Goal: Transaction & Acquisition: Book appointment/travel/reservation

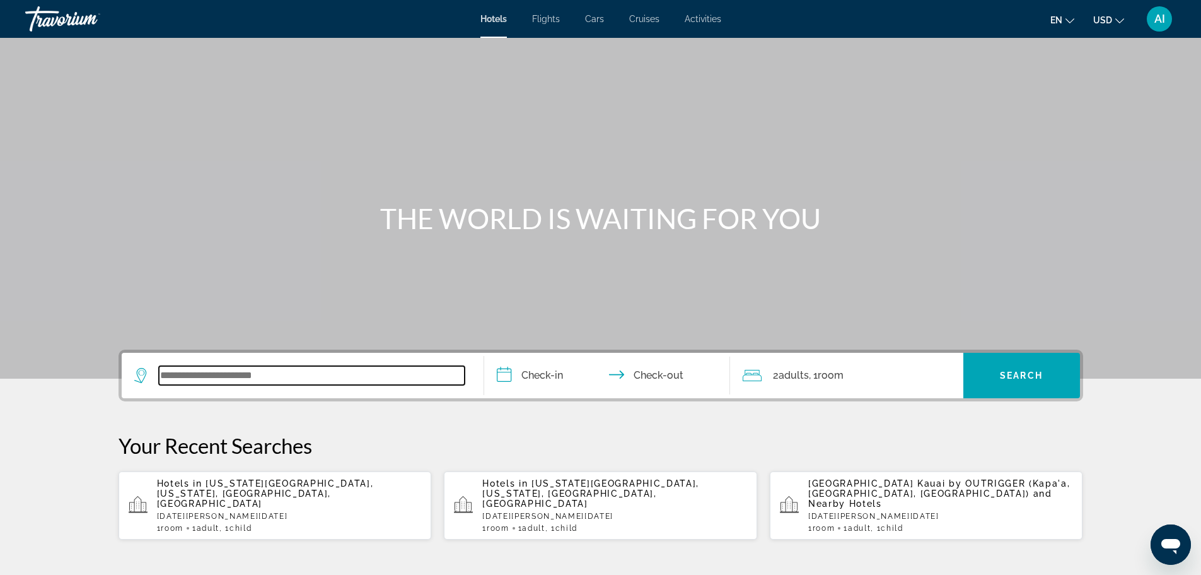
click at [388, 380] on input "Search widget" at bounding box center [312, 375] width 306 height 19
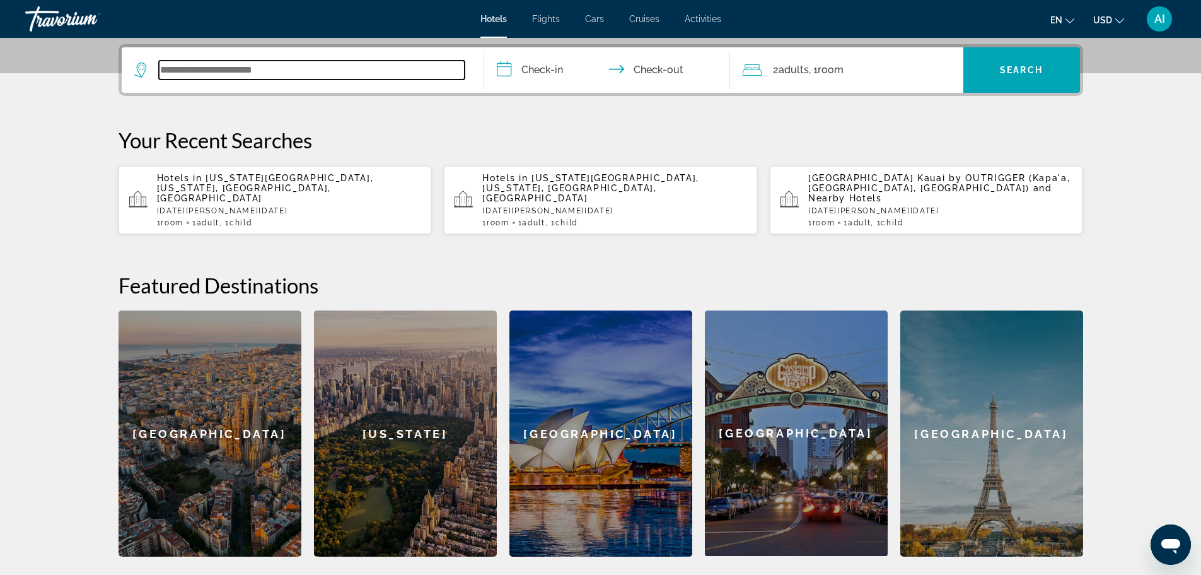
scroll to position [308, 0]
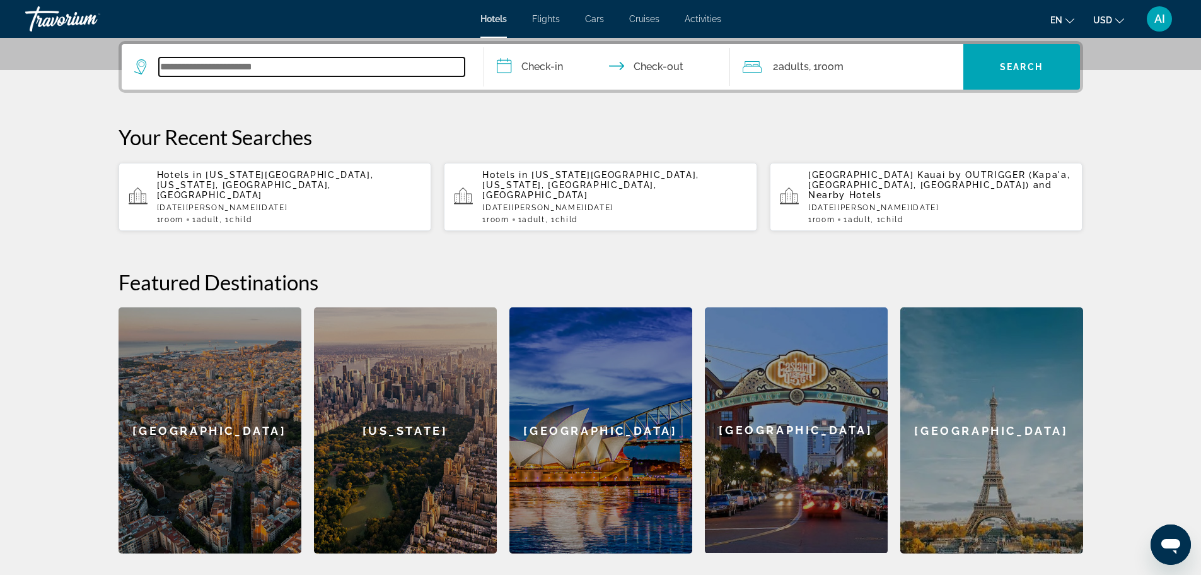
paste input "**********"
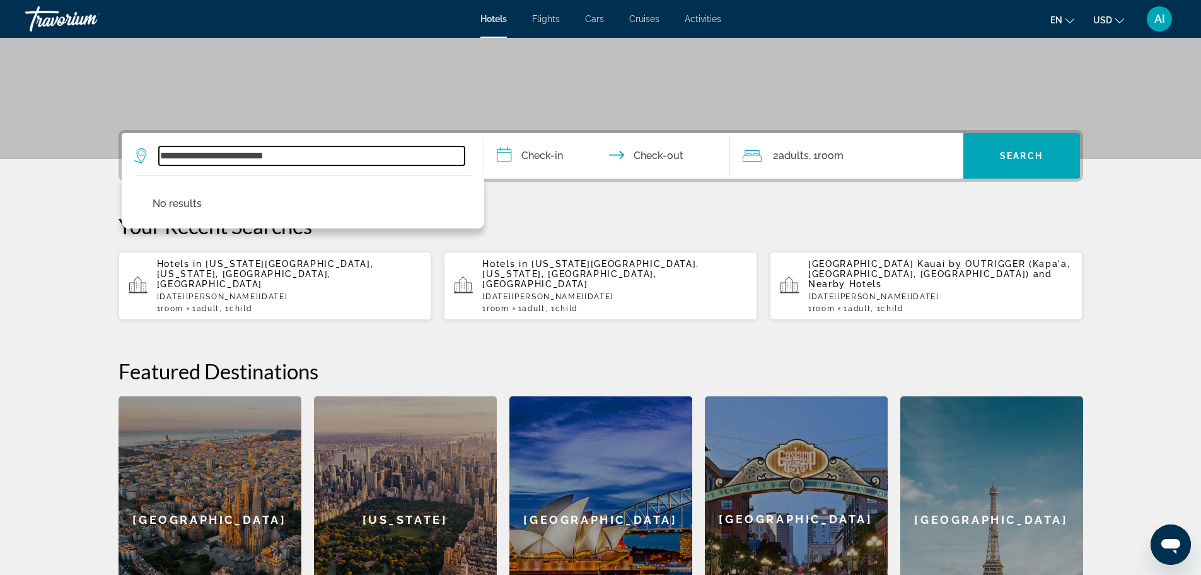
scroll to position [203, 0]
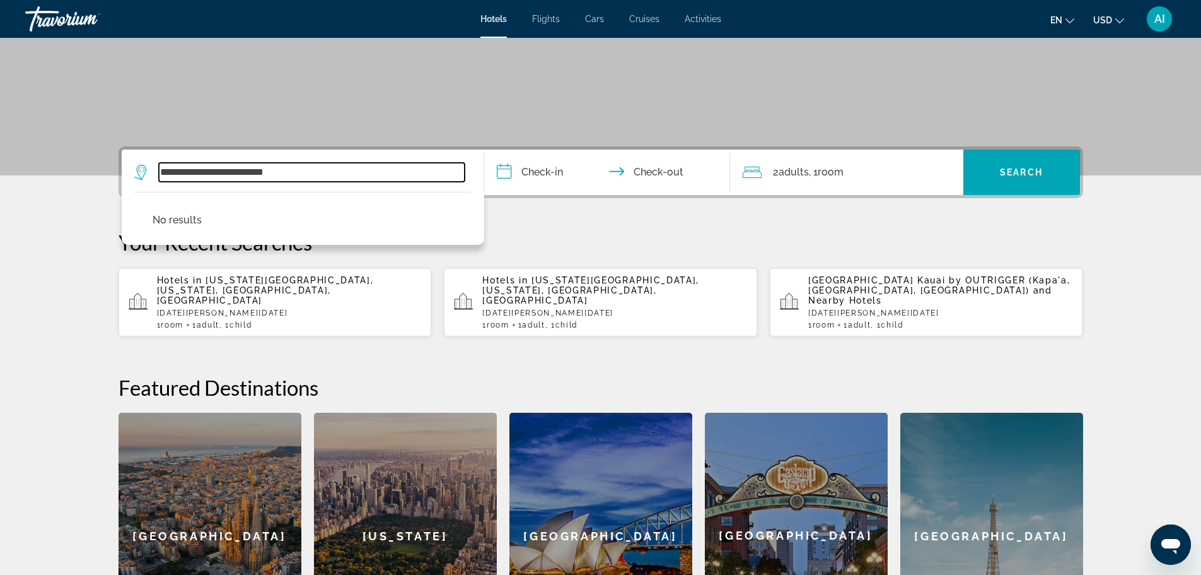
drag, startPoint x: 317, startPoint y: 172, endPoint x: 243, endPoint y: 171, distance: 73.2
click at [243, 171] on input "**********" at bounding box center [312, 172] width 306 height 19
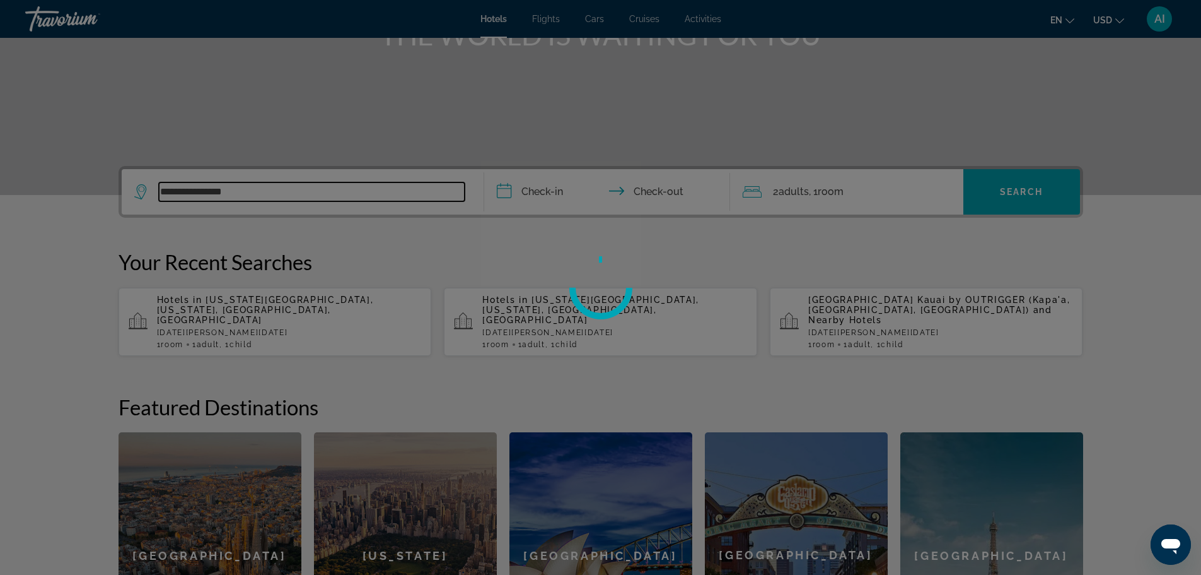
scroll to position [182, 0]
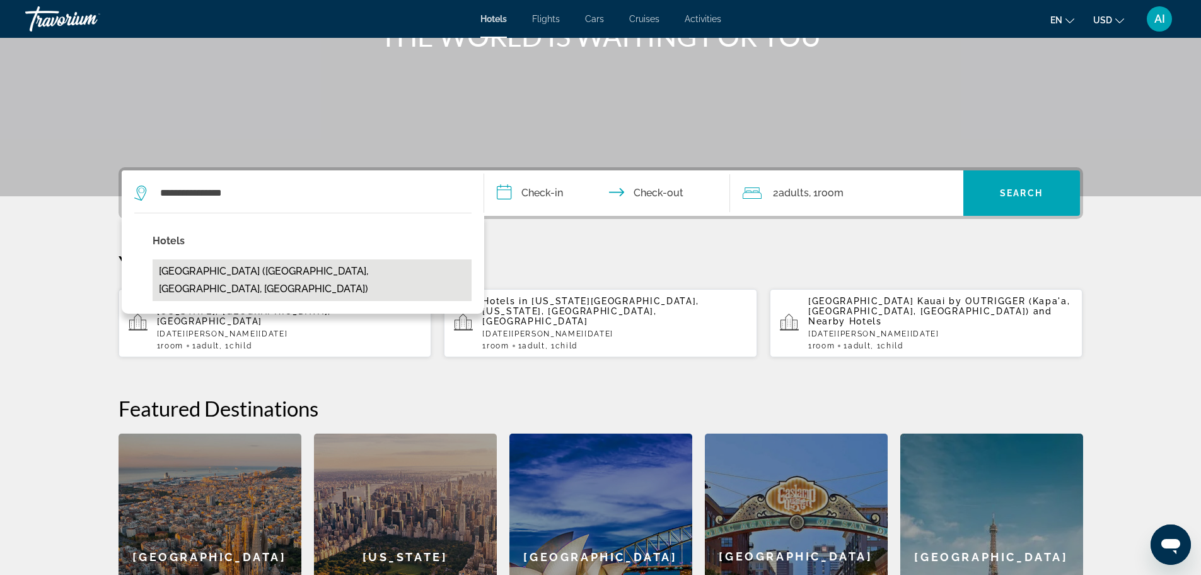
click at [278, 276] on button "[GEOGRAPHIC_DATA] ([GEOGRAPHIC_DATA], [GEOGRAPHIC_DATA], [GEOGRAPHIC_DATA])" at bounding box center [312, 280] width 319 height 42
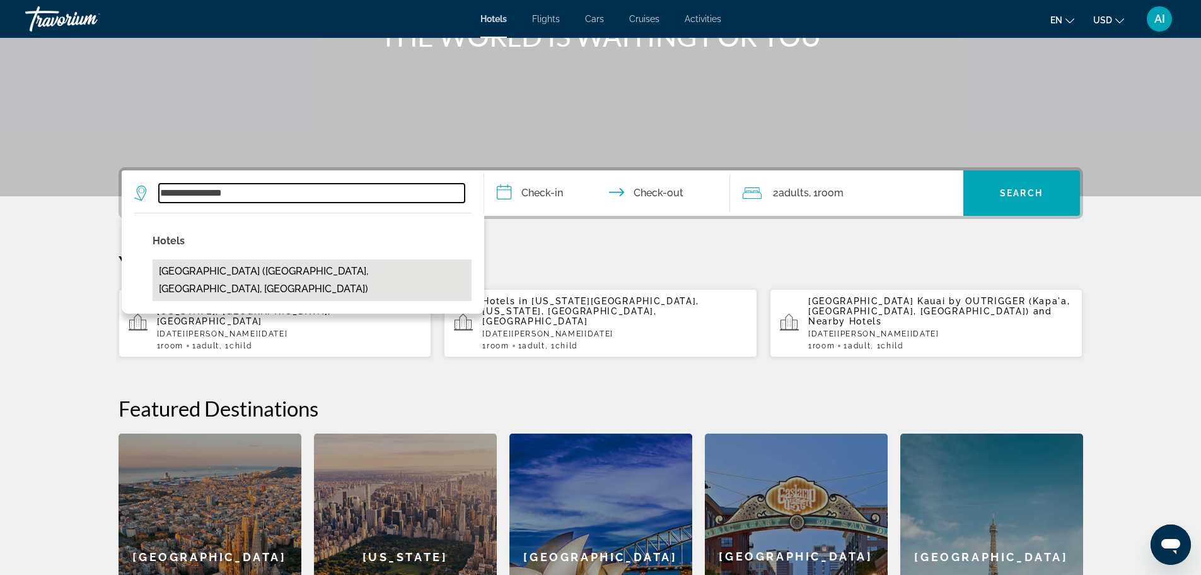
type input "**********"
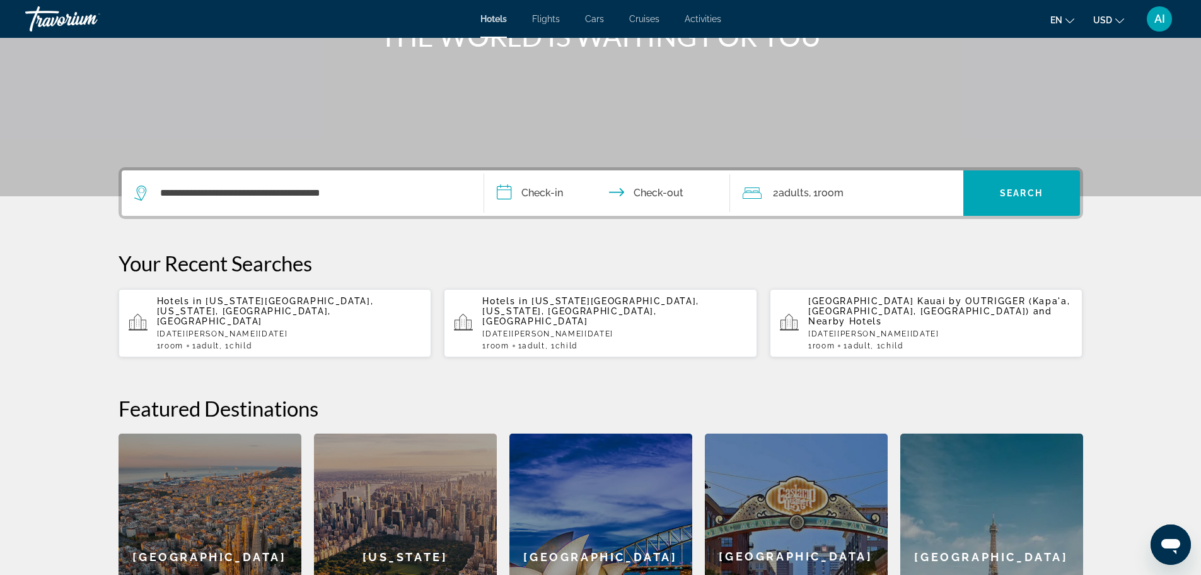
click at [525, 202] on input "**********" at bounding box center [609, 194] width 251 height 49
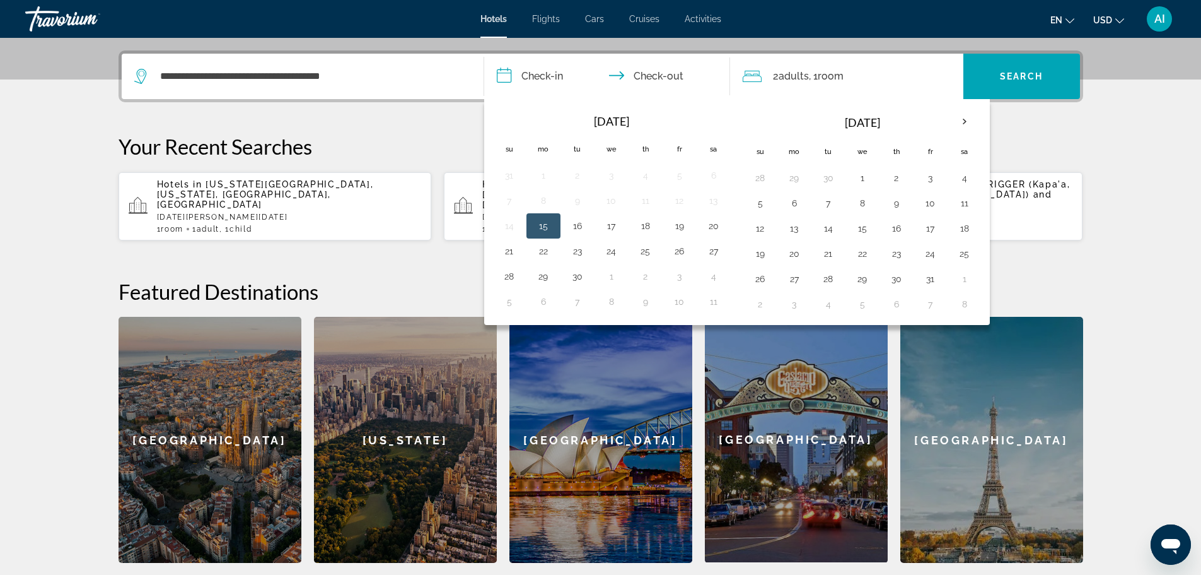
scroll to position [308, 0]
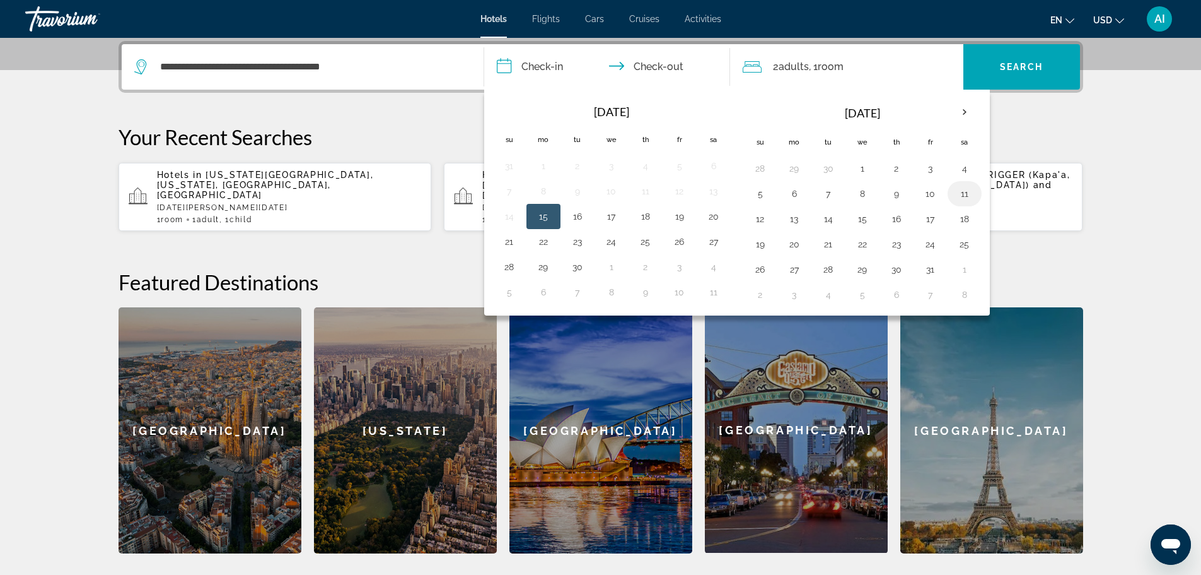
click at [954, 195] on td "11" at bounding box center [965, 193] width 34 height 25
click at [798, 214] on button "13" at bounding box center [795, 219] width 20 height 18
click at [957, 194] on button "11" at bounding box center [965, 194] width 20 height 18
type input "**********"
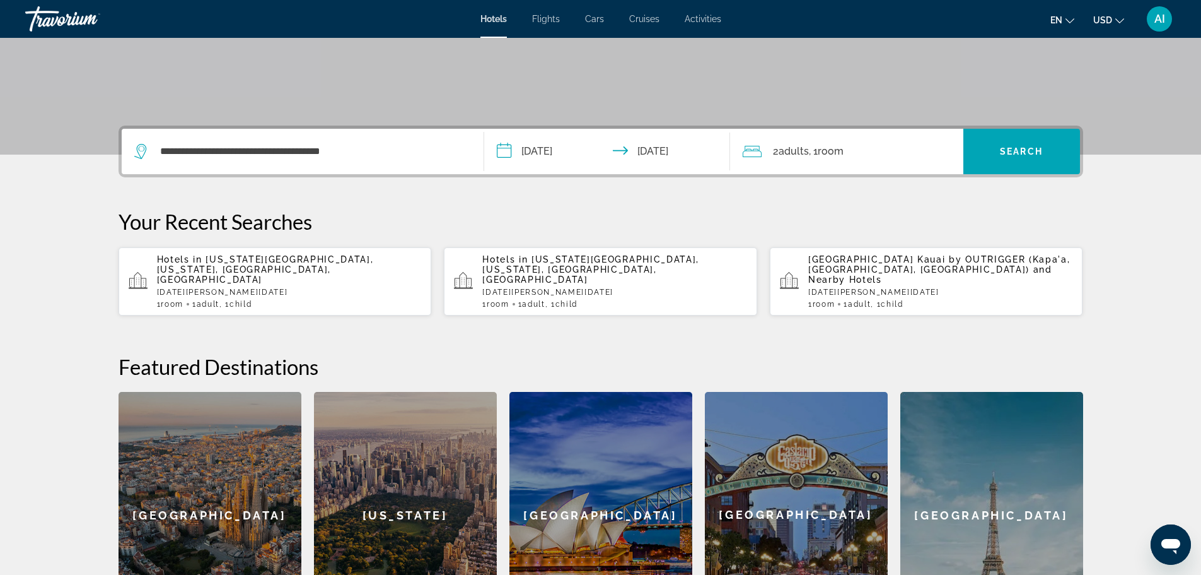
click at [864, 165] on div "2 Adult Adults , 1 Room rooms" at bounding box center [853, 151] width 221 height 45
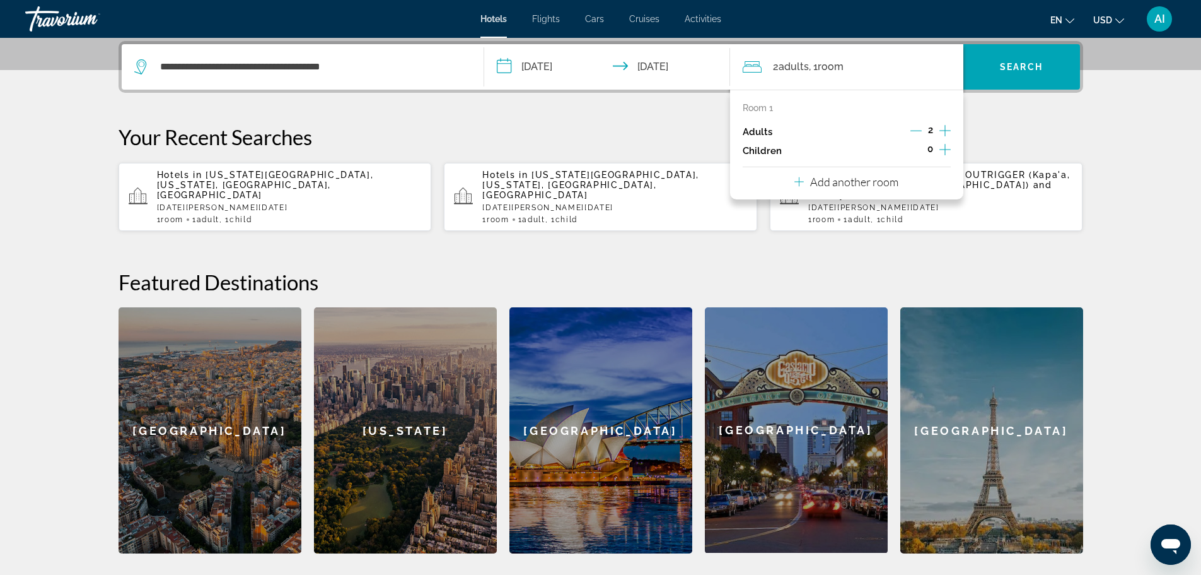
click at [948, 133] on icon "Increment adults" at bounding box center [945, 130] width 11 height 15
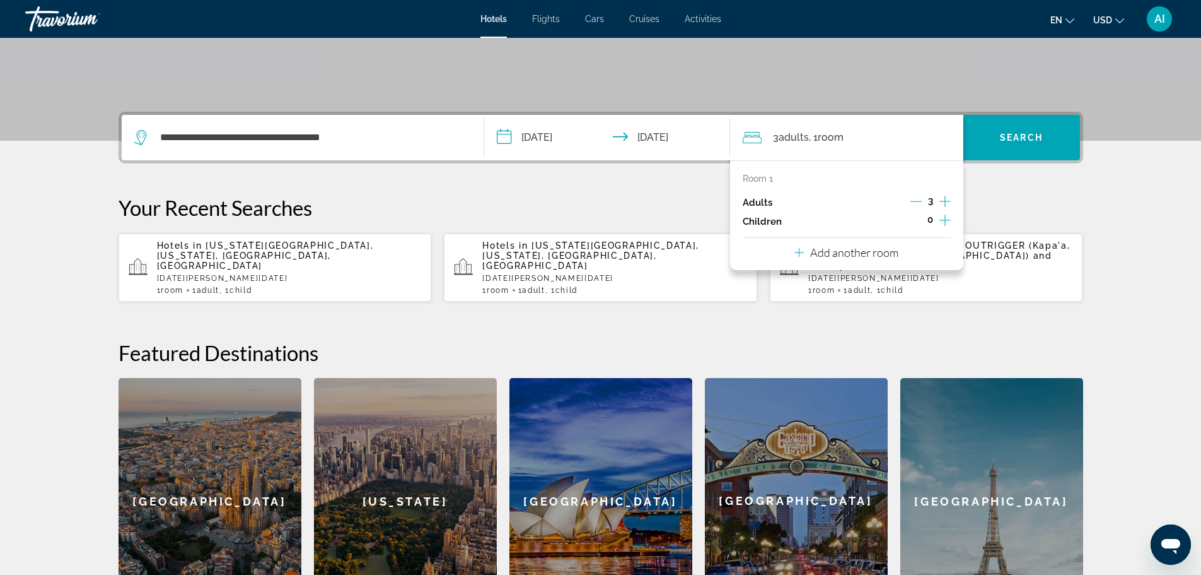
scroll to position [203, 0]
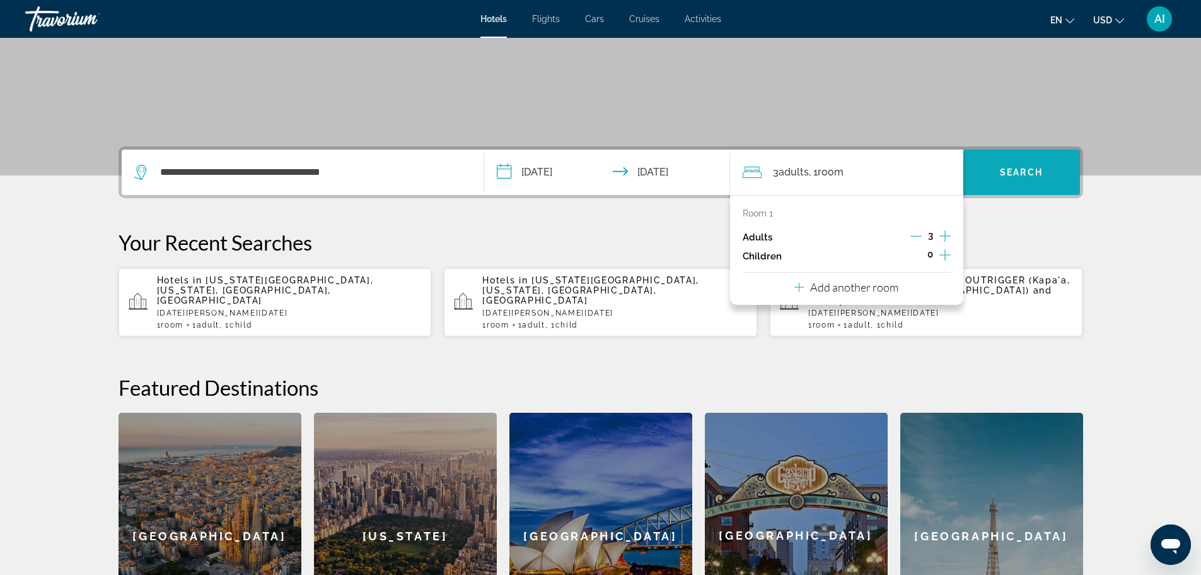
click at [1029, 174] on span "Search" at bounding box center [1021, 172] width 43 height 10
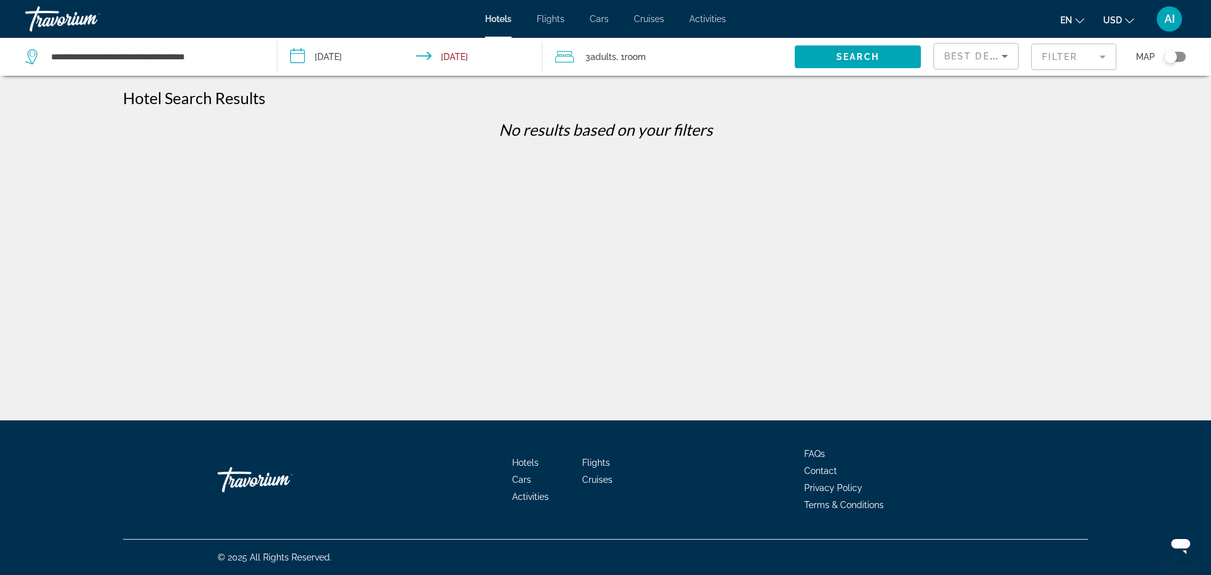
click at [609, 59] on span "Adults" at bounding box center [603, 57] width 26 height 10
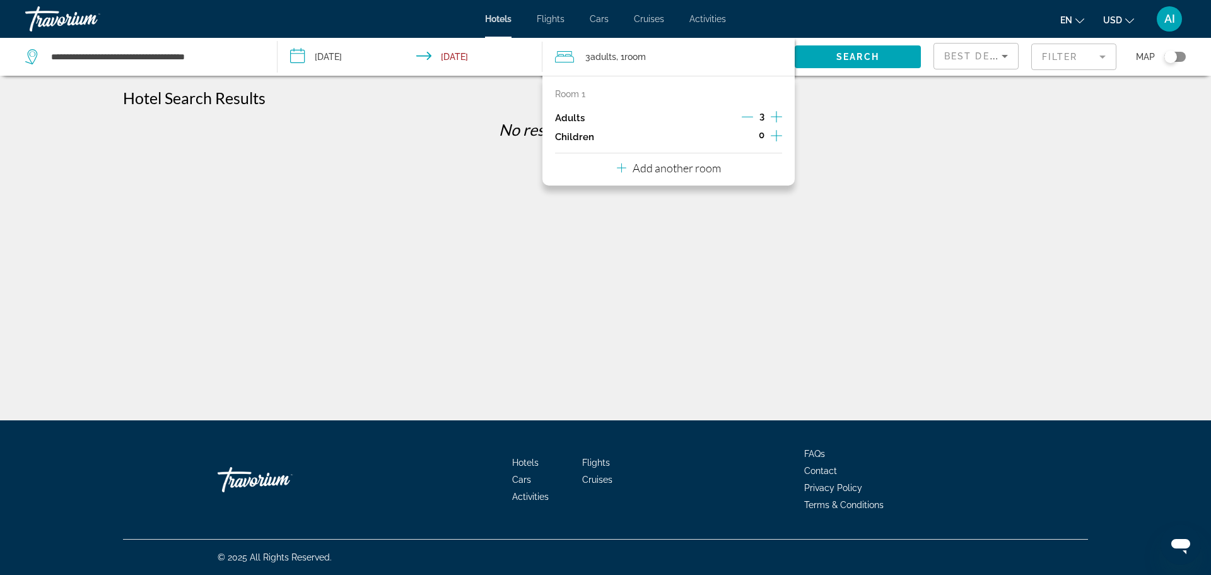
click at [747, 119] on icon "Decrement adults" at bounding box center [747, 116] width 11 height 11
click at [775, 137] on icon "Increment children" at bounding box center [776, 135] width 11 height 15
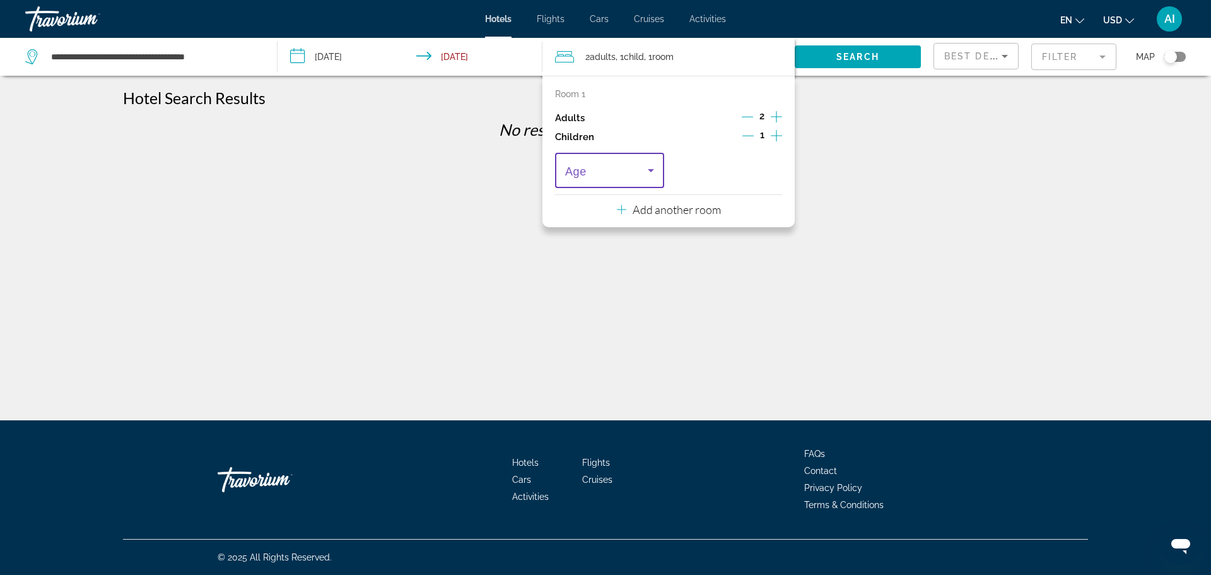
click at [643, 172] on icon "Travelers: 2 adults, 1 child" at bounding box center [650, 170] width 15 height 15
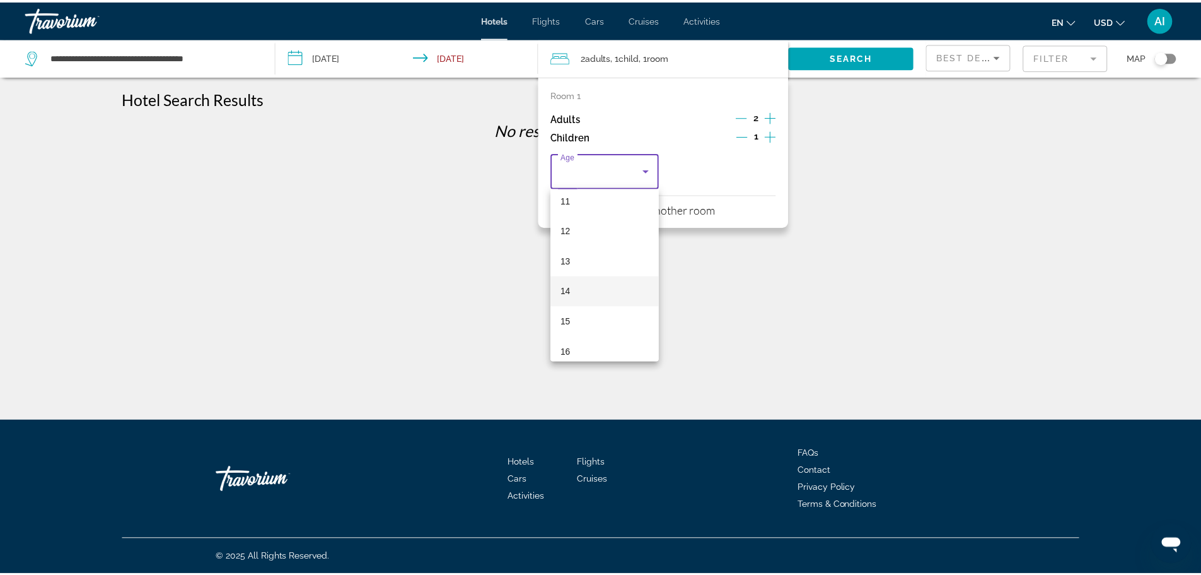
scroll to position [357, 0]
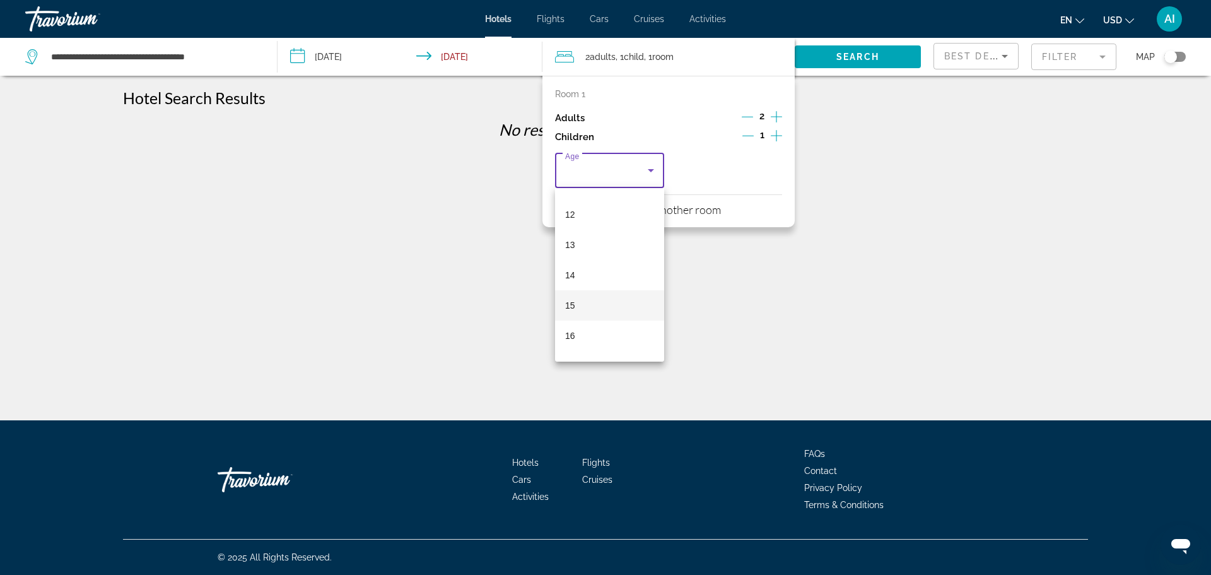
click at [587, 304] on mat-option "15" at bounding box center [609, 305] width 109 height 30
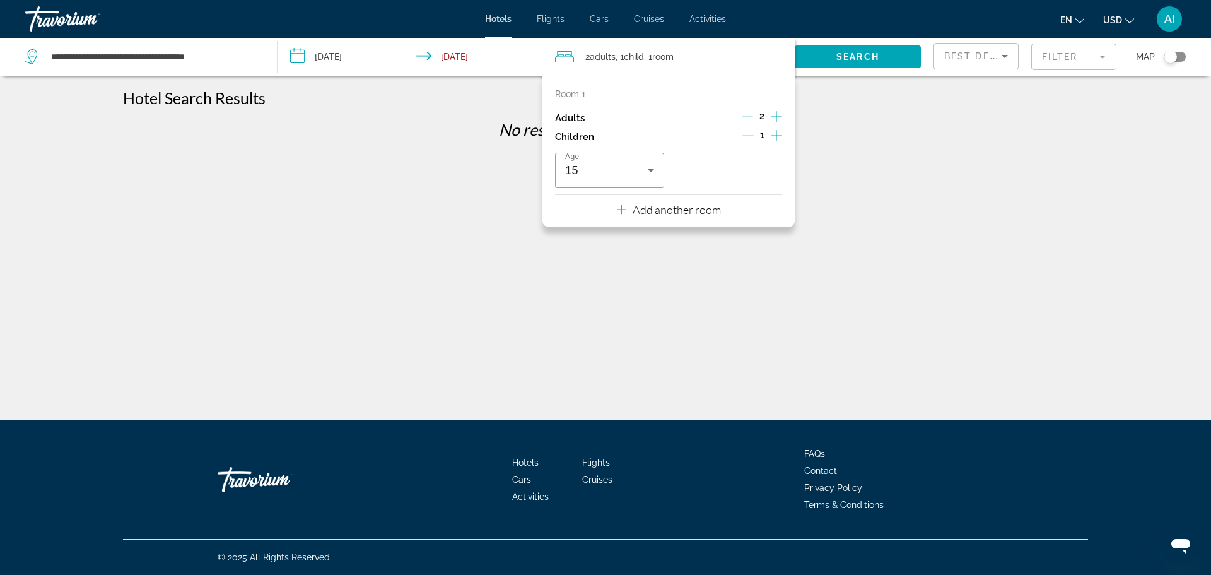
click at [880, 139] on div "No results based on your filters" at bounding box center [605, 134] width 977 height 28
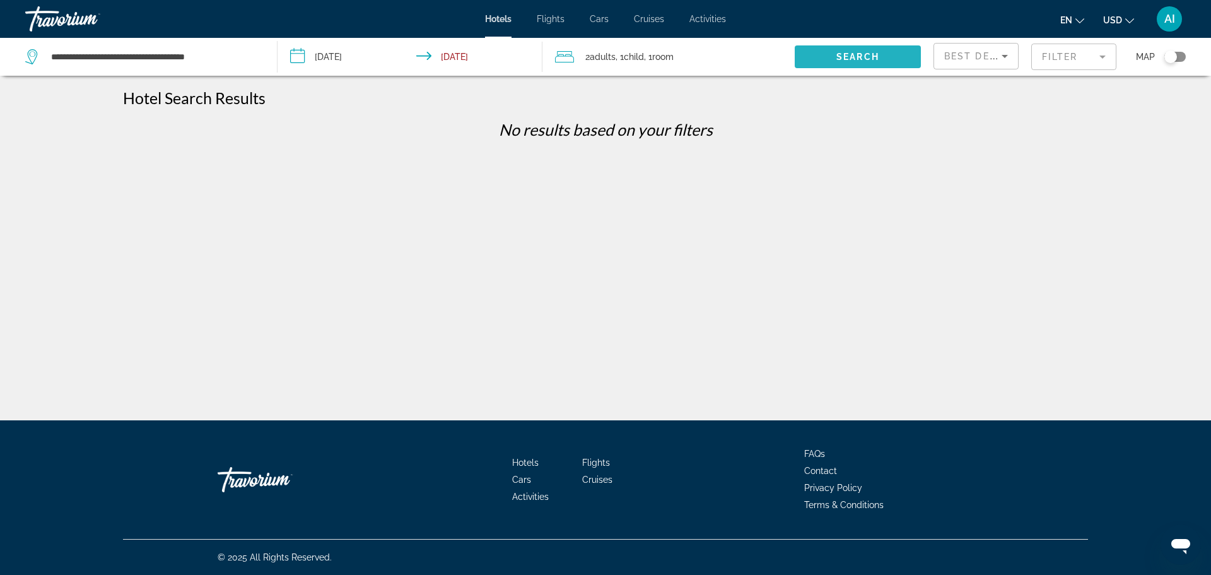
click at [869, 62] on span "Search widget" at bounding box center [858, 57] width 126 height 30
